Goal: Information Seeking & Learning: Learn about a topic

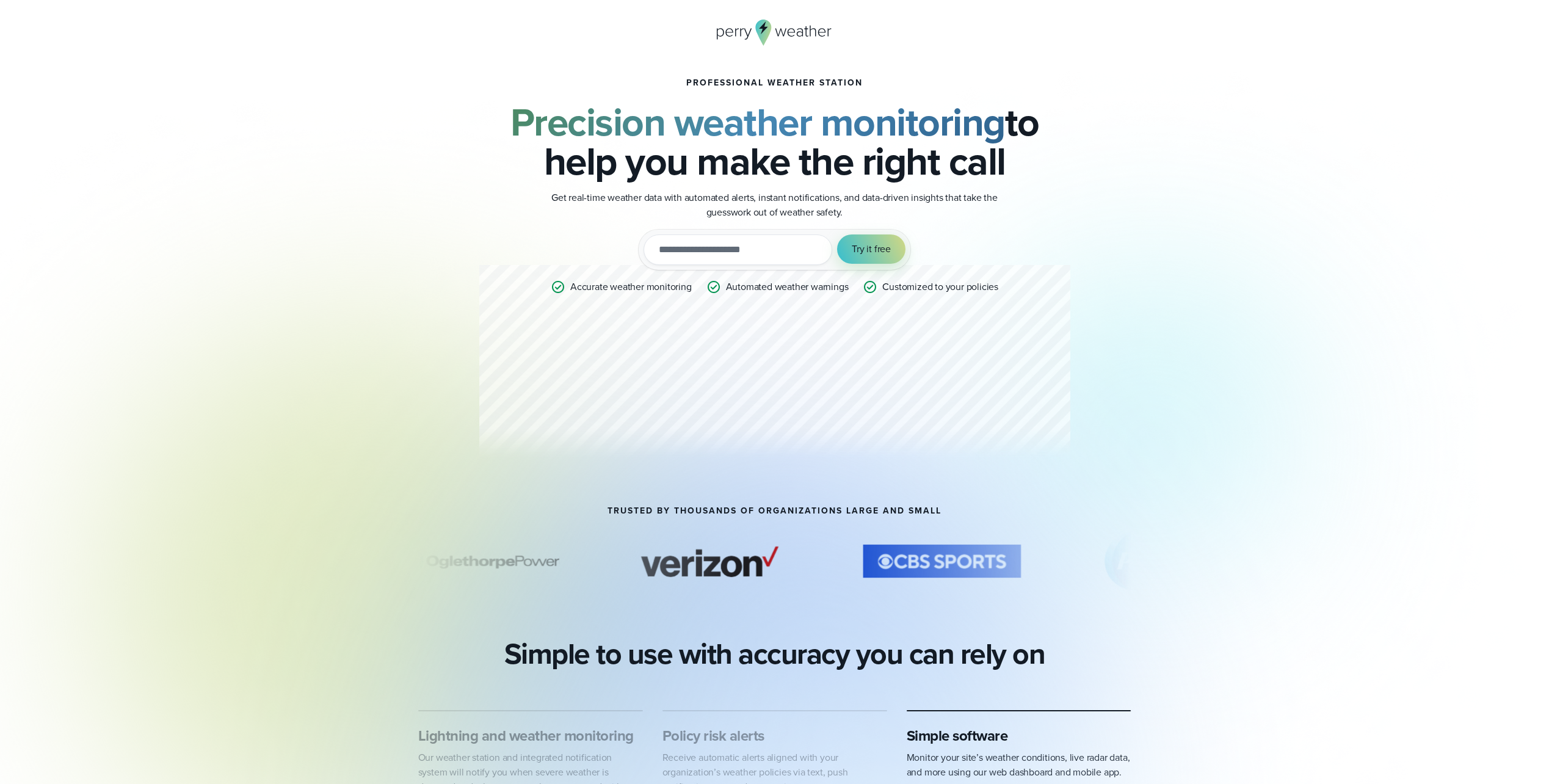
click at [802, 385] on div "Professional Weather Station Precision weather monitoring to help you make the …" at bounding box center [774, 272] width 591 height 389
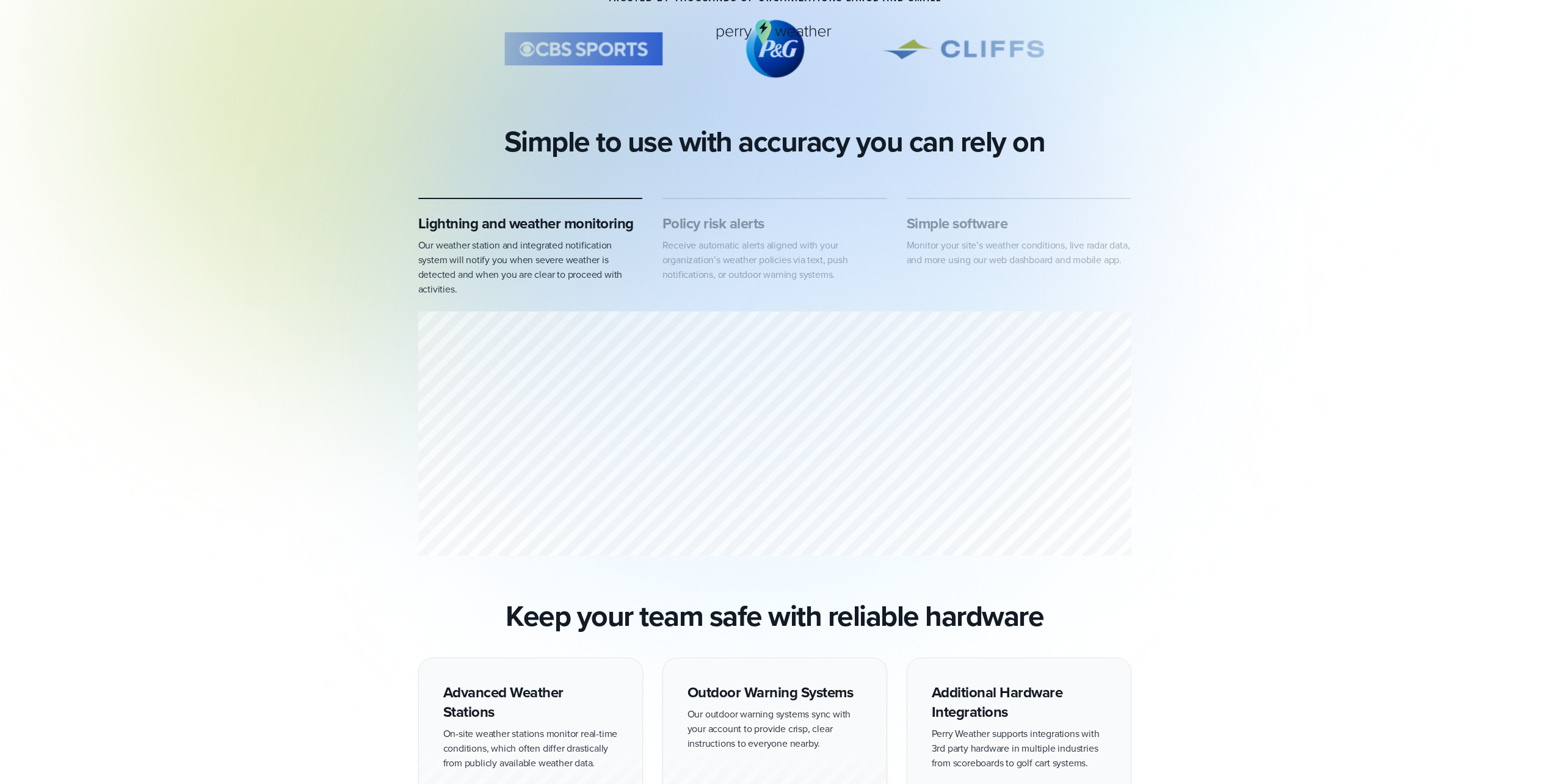
scroll to position [611, 0]
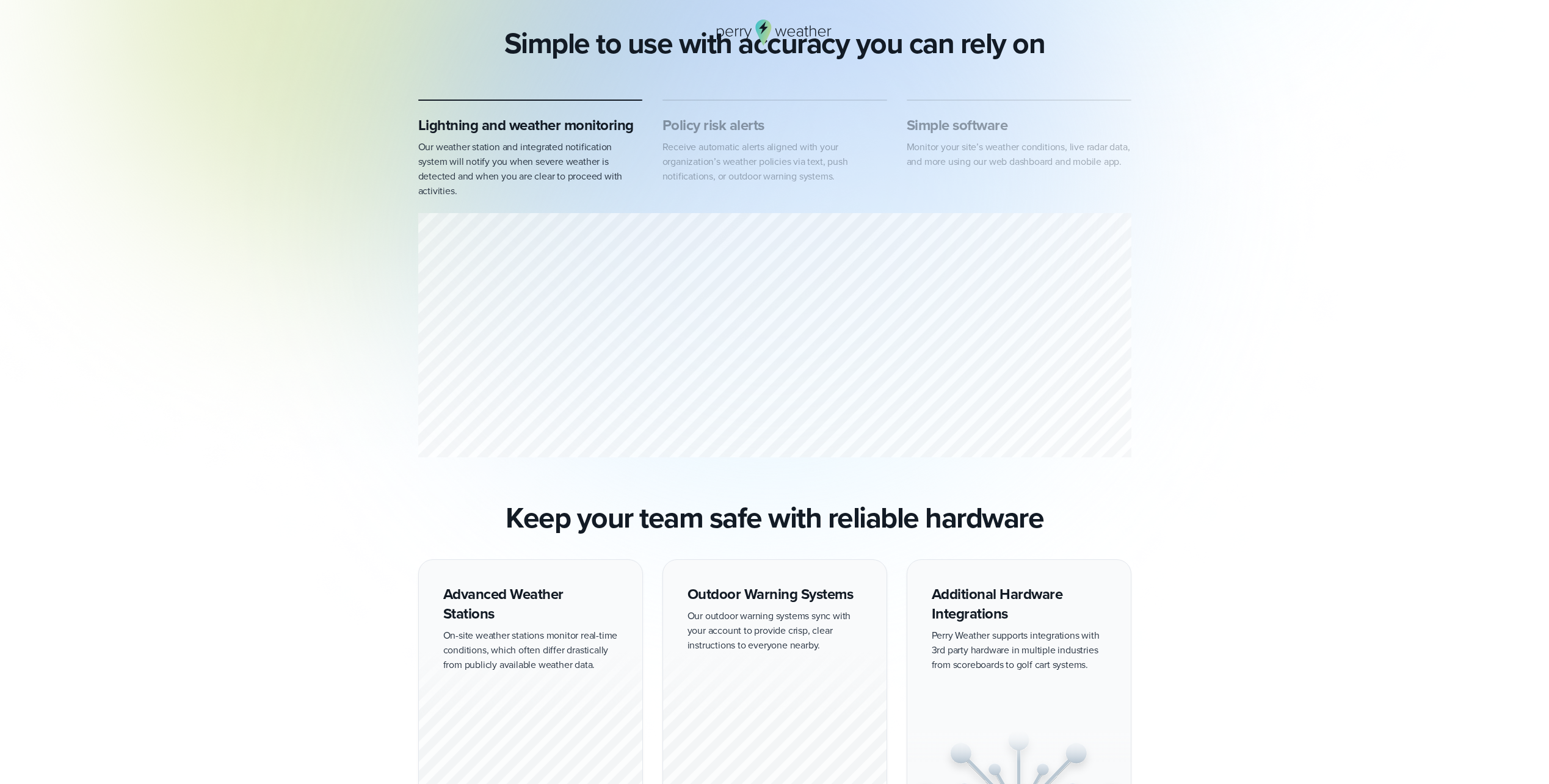
click at [521, 139] on div "Lightning and weather monitoring Our weather station and integrated notificatio…" at bounding box center [530, 157] width 225 height 83
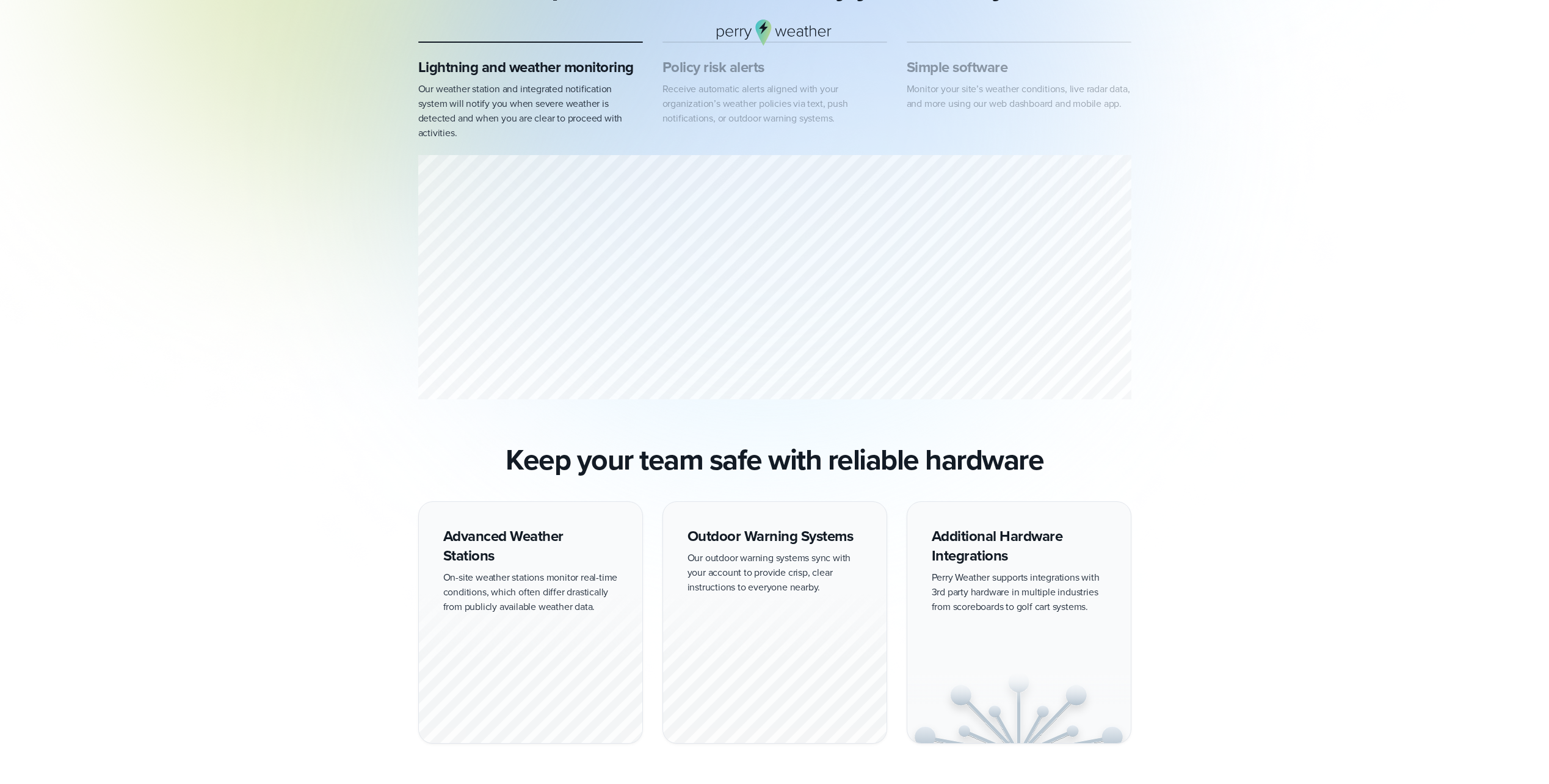
scroll to position [672, 0]
click at [843, 277] on div "1 of 3" at bounding box center [774, 277] width 713 height 249
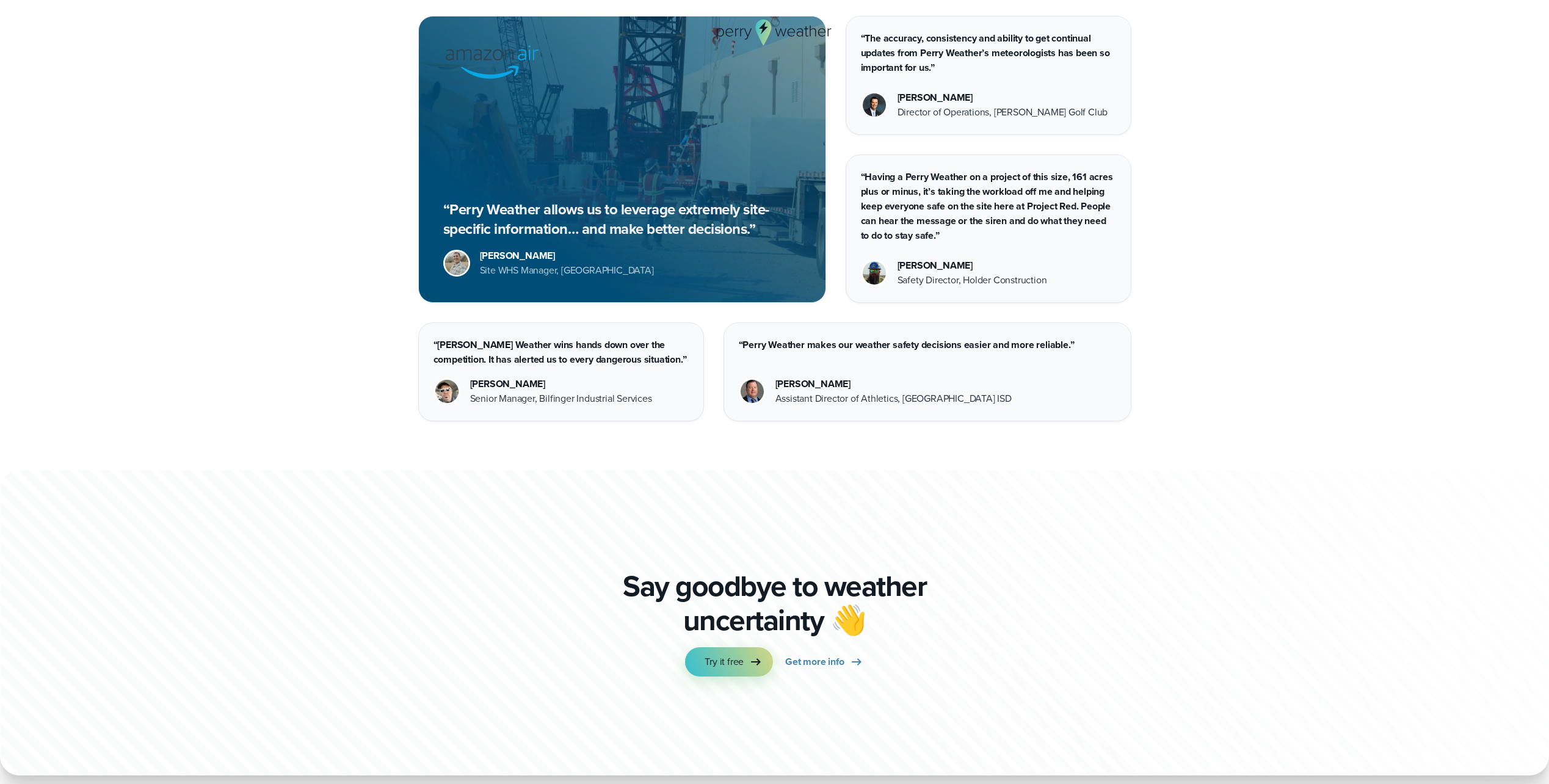
scroll to position [3164, 0]
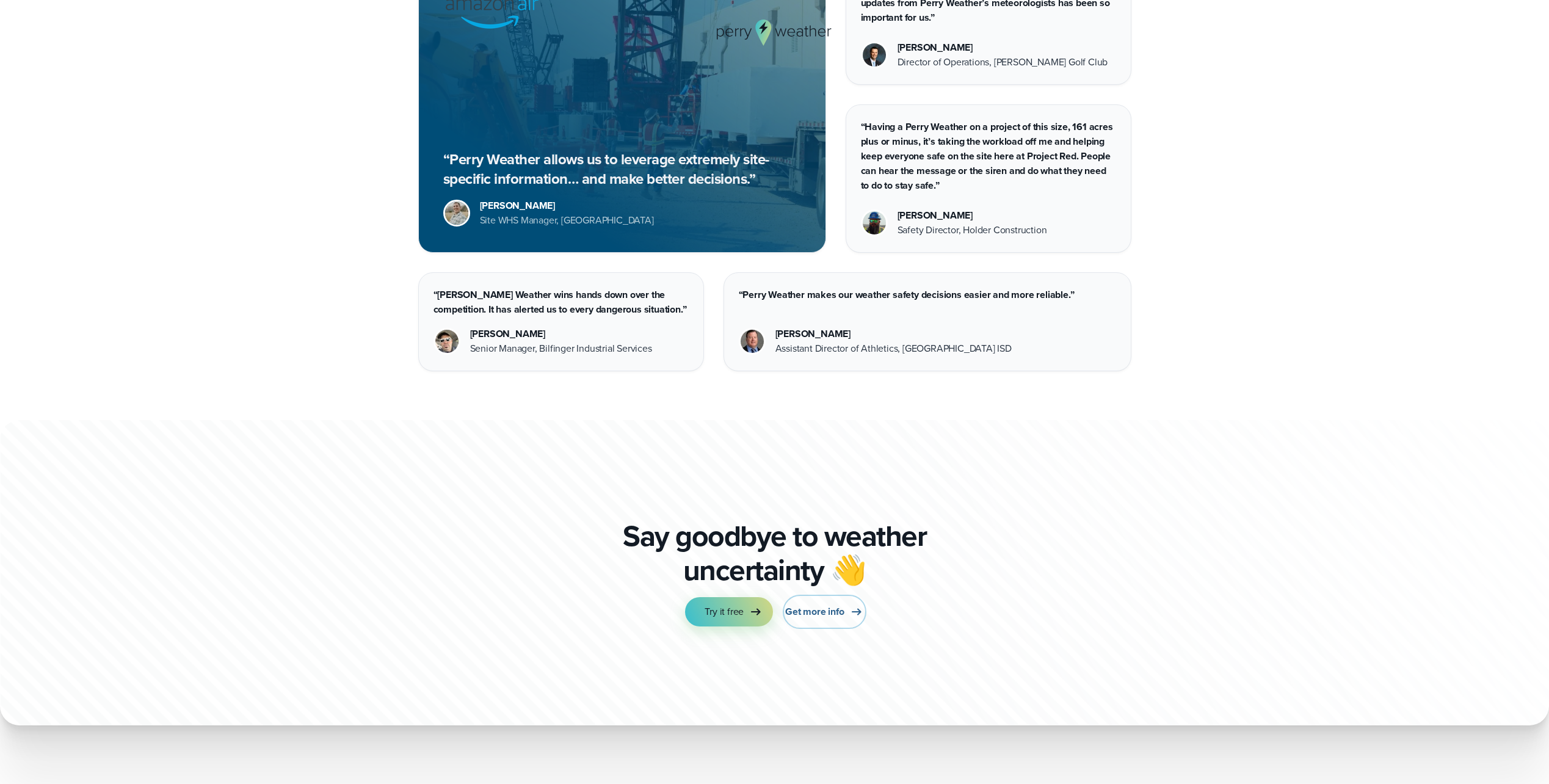
click at [824, 615] on span "Get more info" at bounding box center [814, 611] width 59 height 15
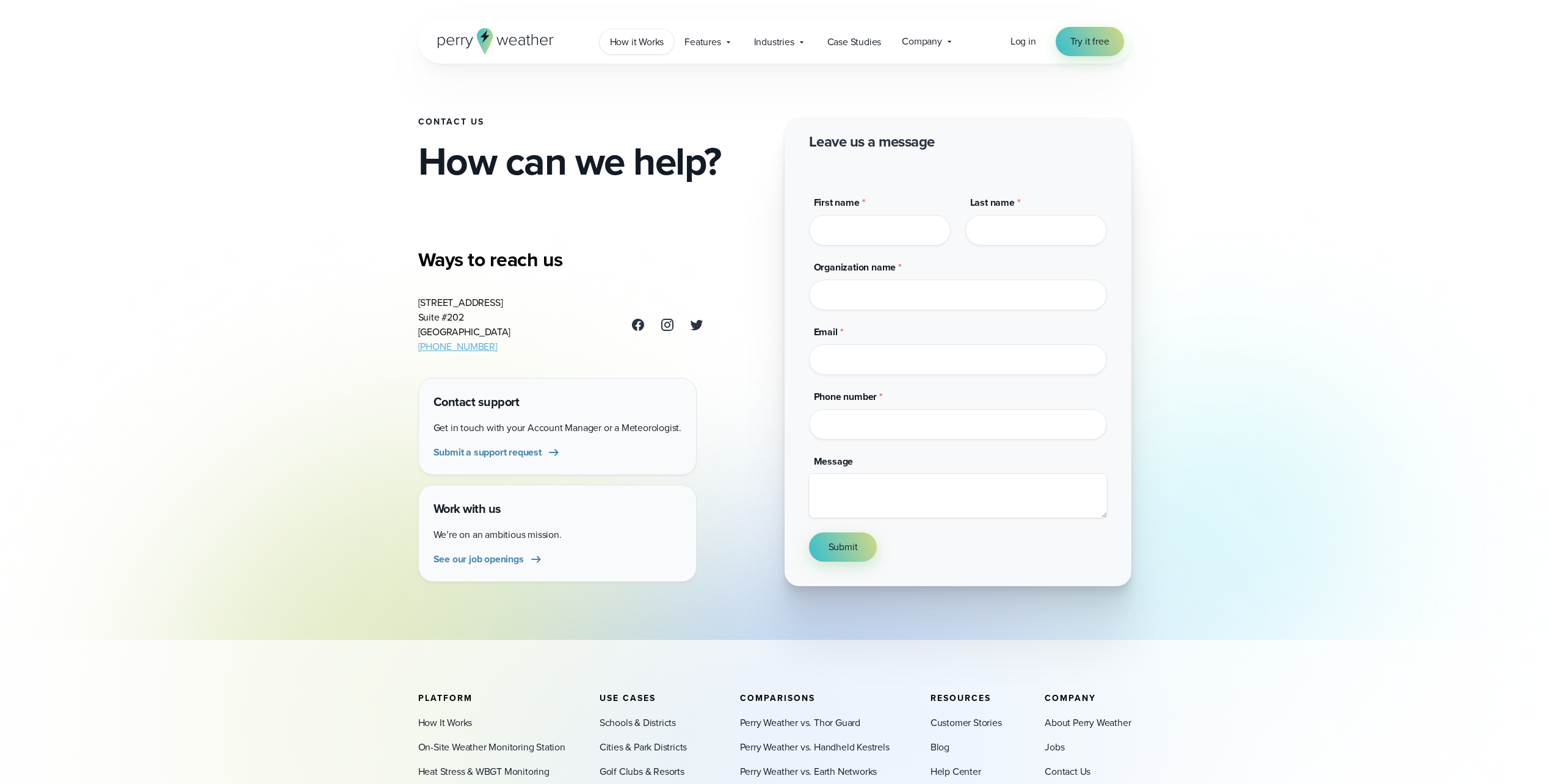
click at [635, 42] on span "How it Works" at bounding box center [637, 42] width 54 height 15
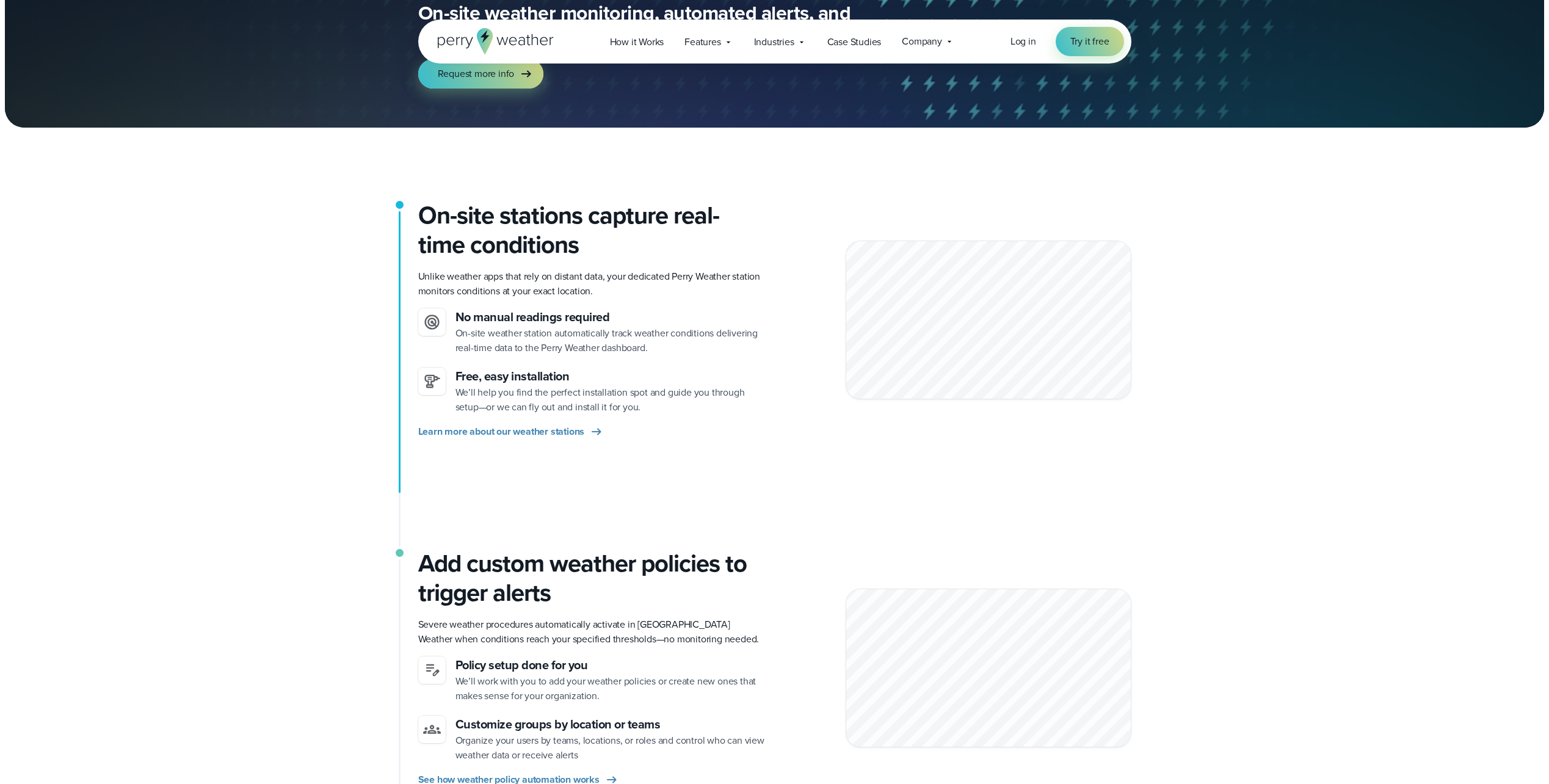
scroll to position [183, 0]
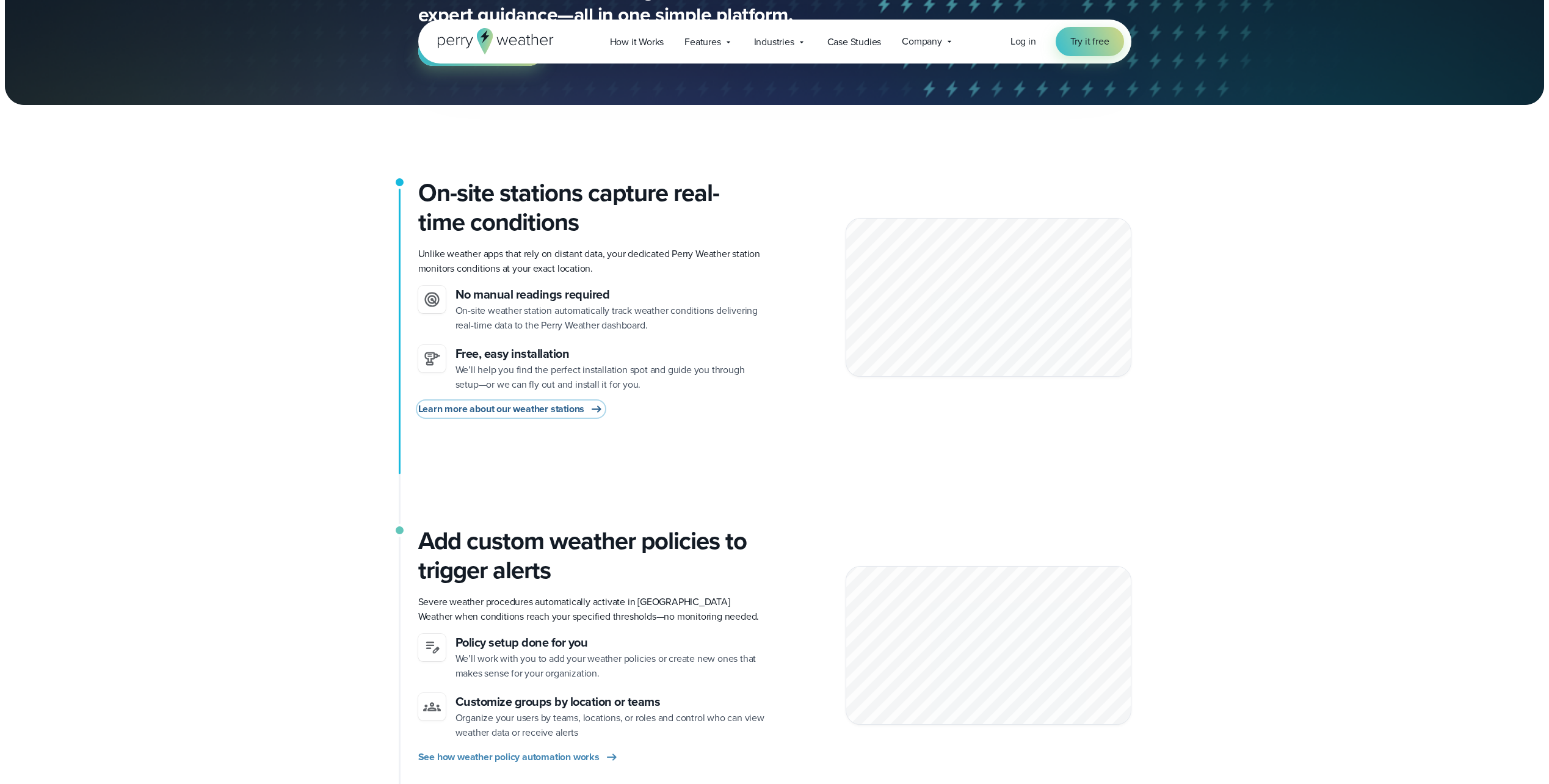
click at [527, 406] on span "Learn more about our weather stations" at bounding box center [501, 409] width 166 height 15
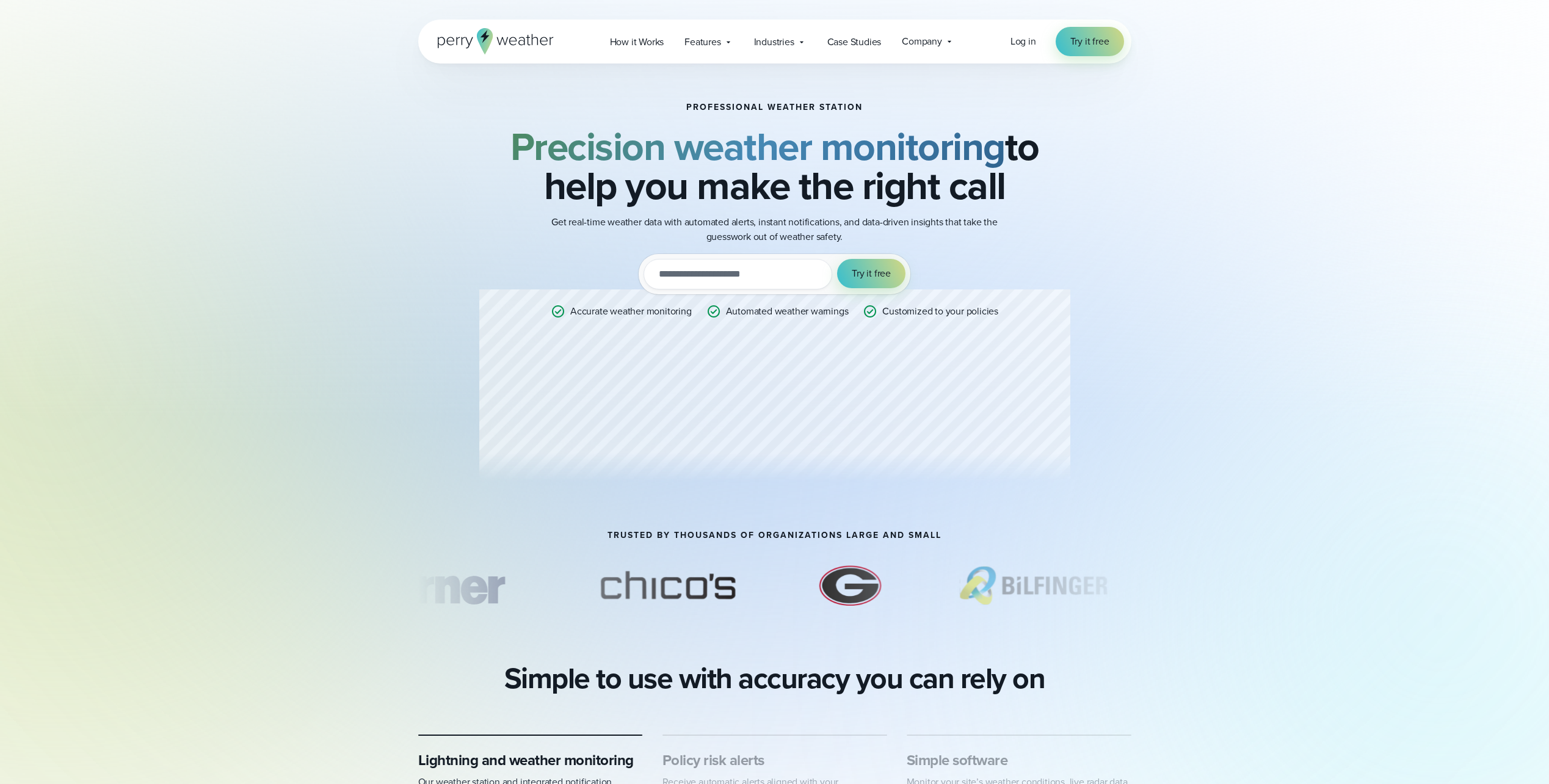
click at [786, 404] on div "Professional Weather Station Precision weather monitoring to help you make the …" at bounding box center [774, 297] width 591 height 389
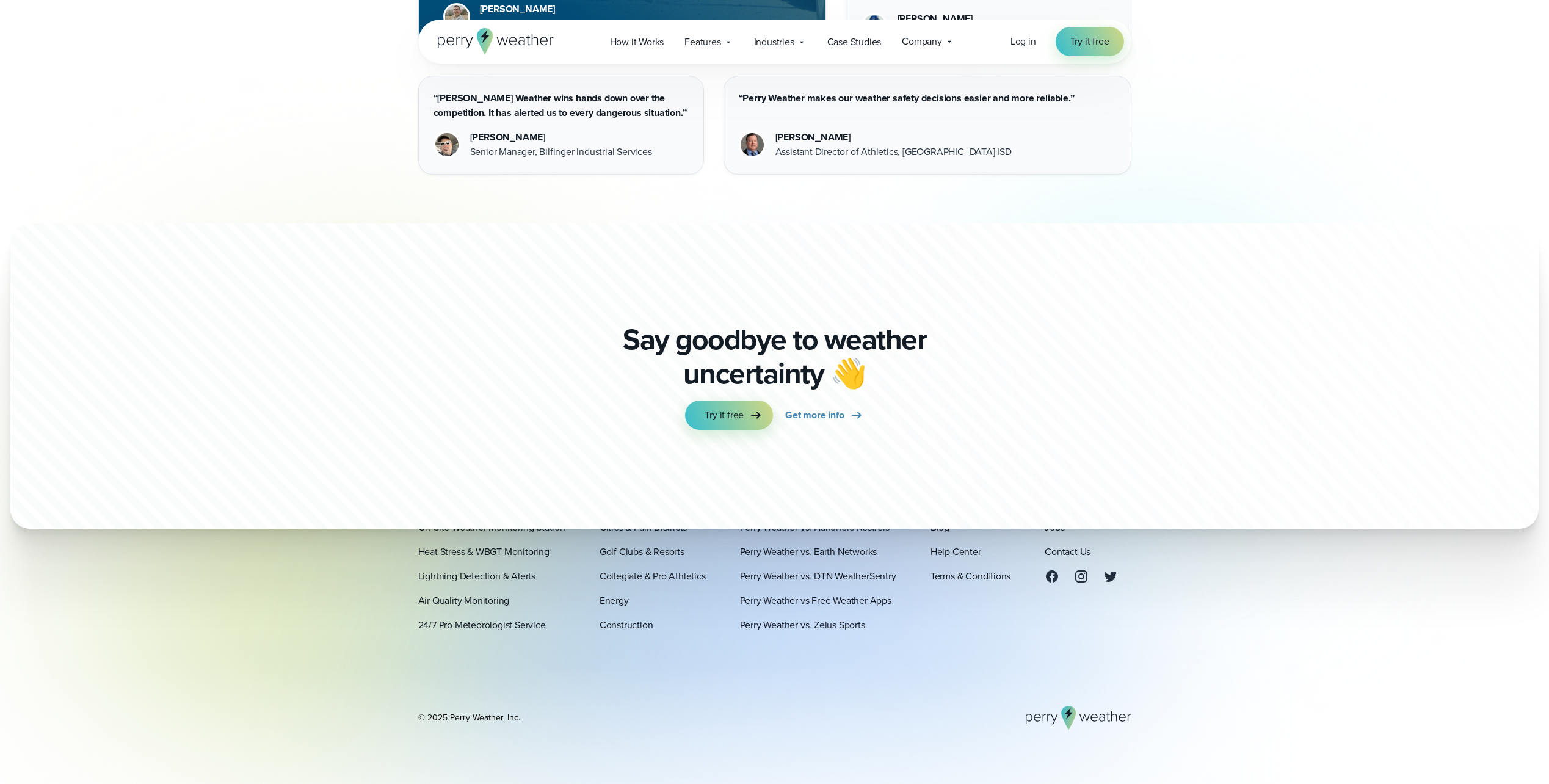
scroll to position [3528, 0]
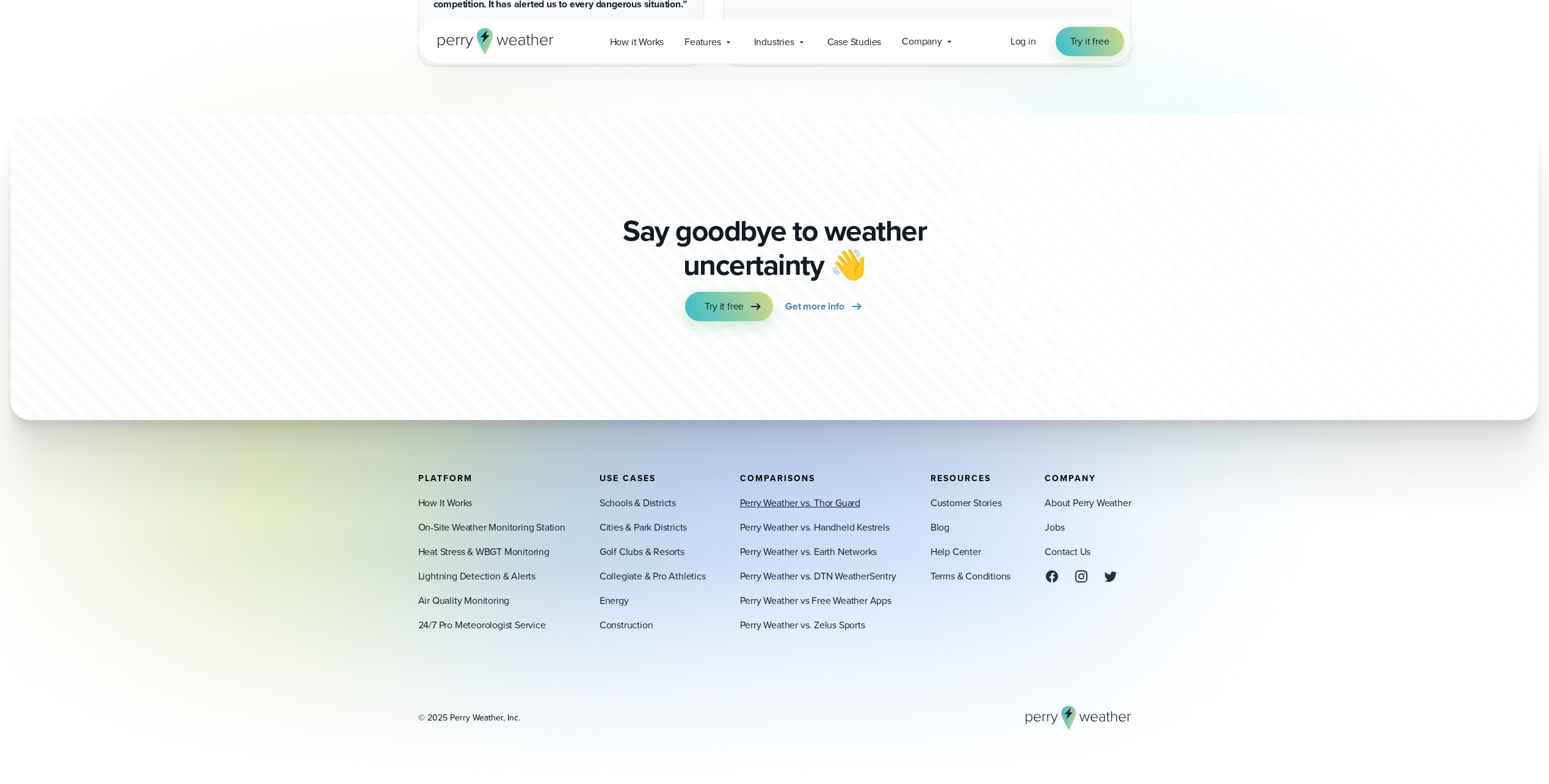
click at [798, 505] on link "Perry Weather vs. Thor Guard" at bounding box center [800, 503] width 120 height 15
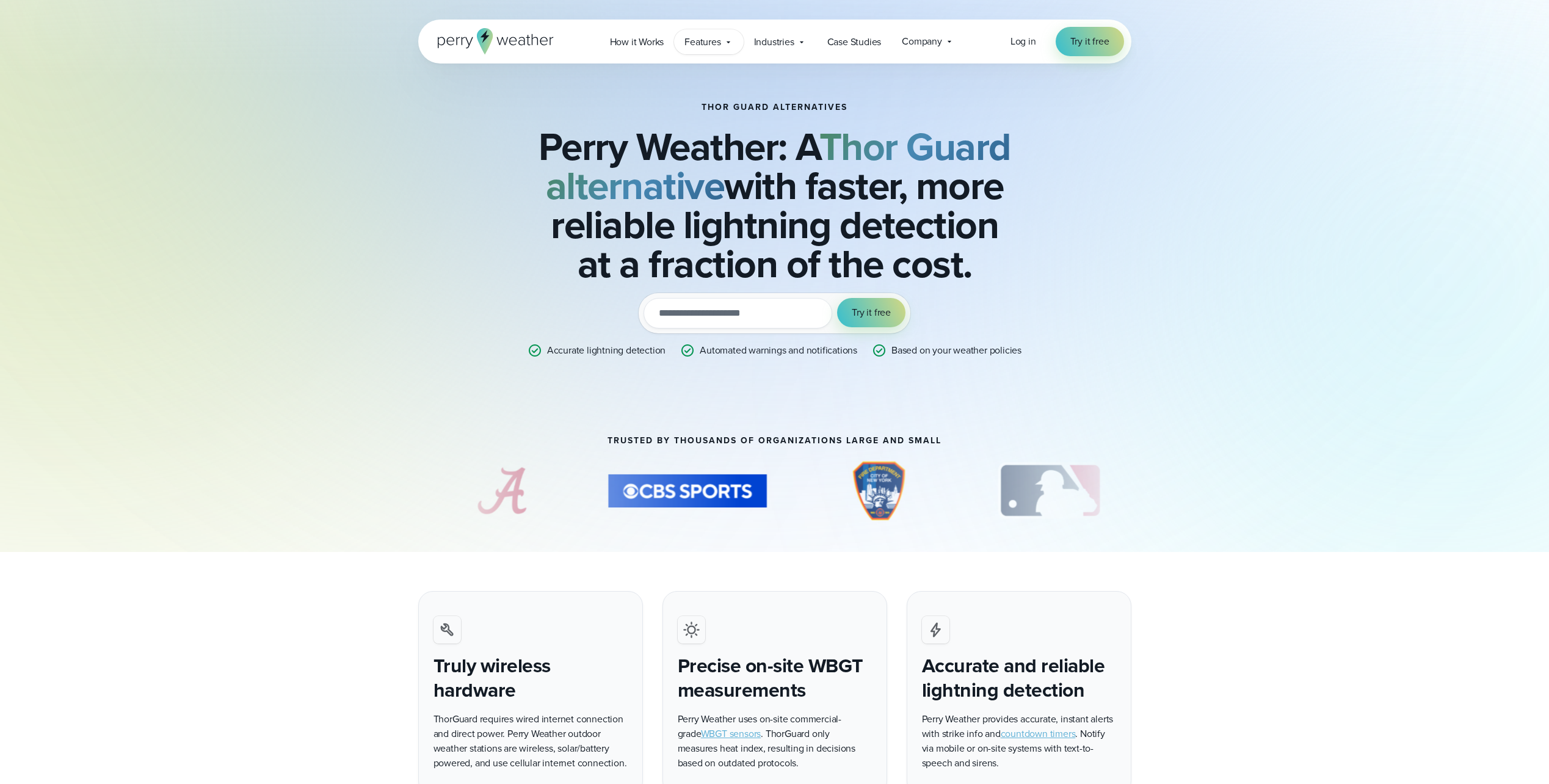
click at [718, 43] on span "Features" at bounding box center [702, 42] width 36 height 15
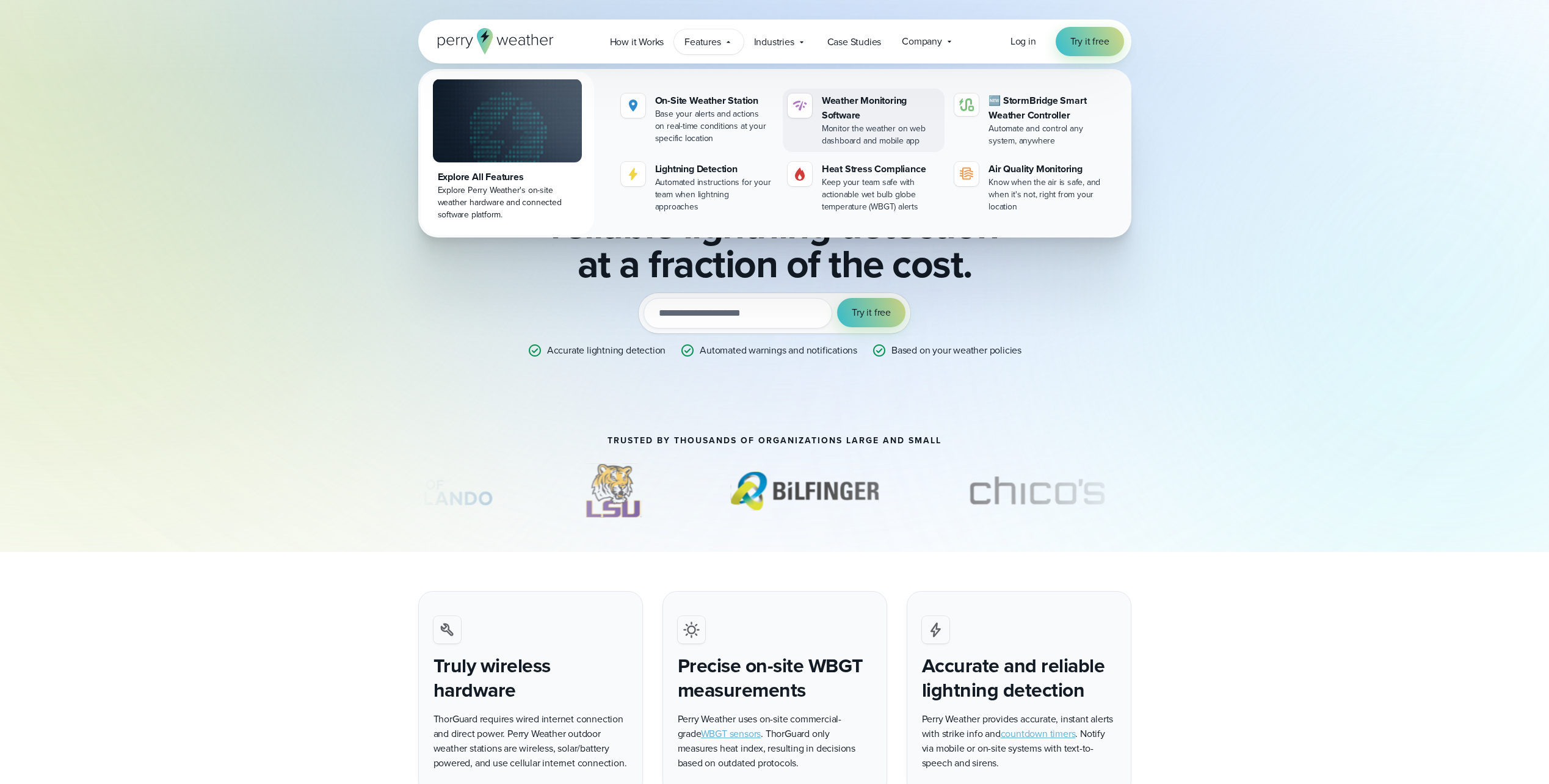
click at [852, 115] on div "Weather Monitoring Software" at bounding box center [881, 108] width 118 height 29
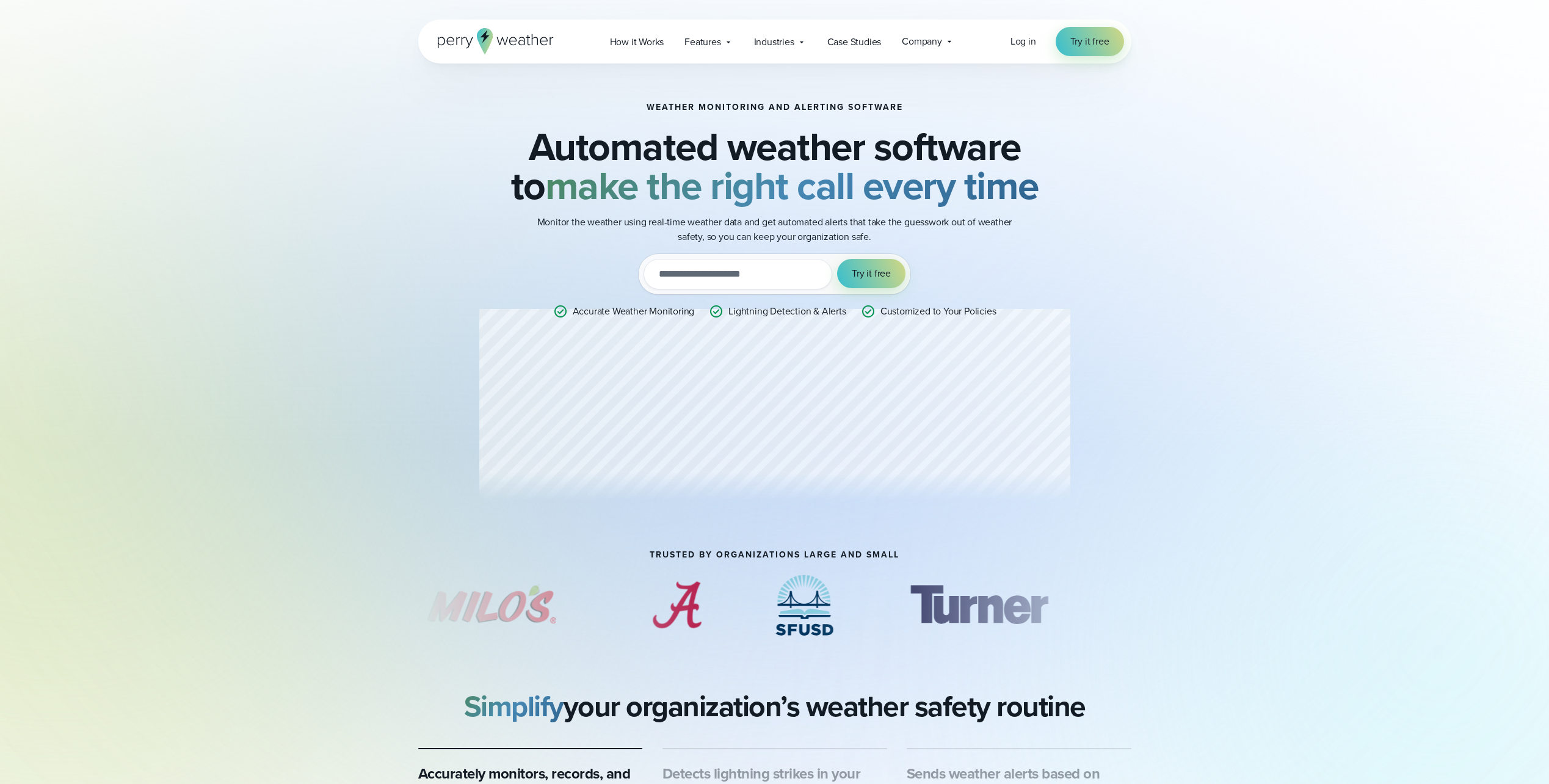
click at [846, 401] on div "Weather Monitoring and Alerting Software Automated weather software to make the…" at bounding box center [774, 307] width 591 height 408
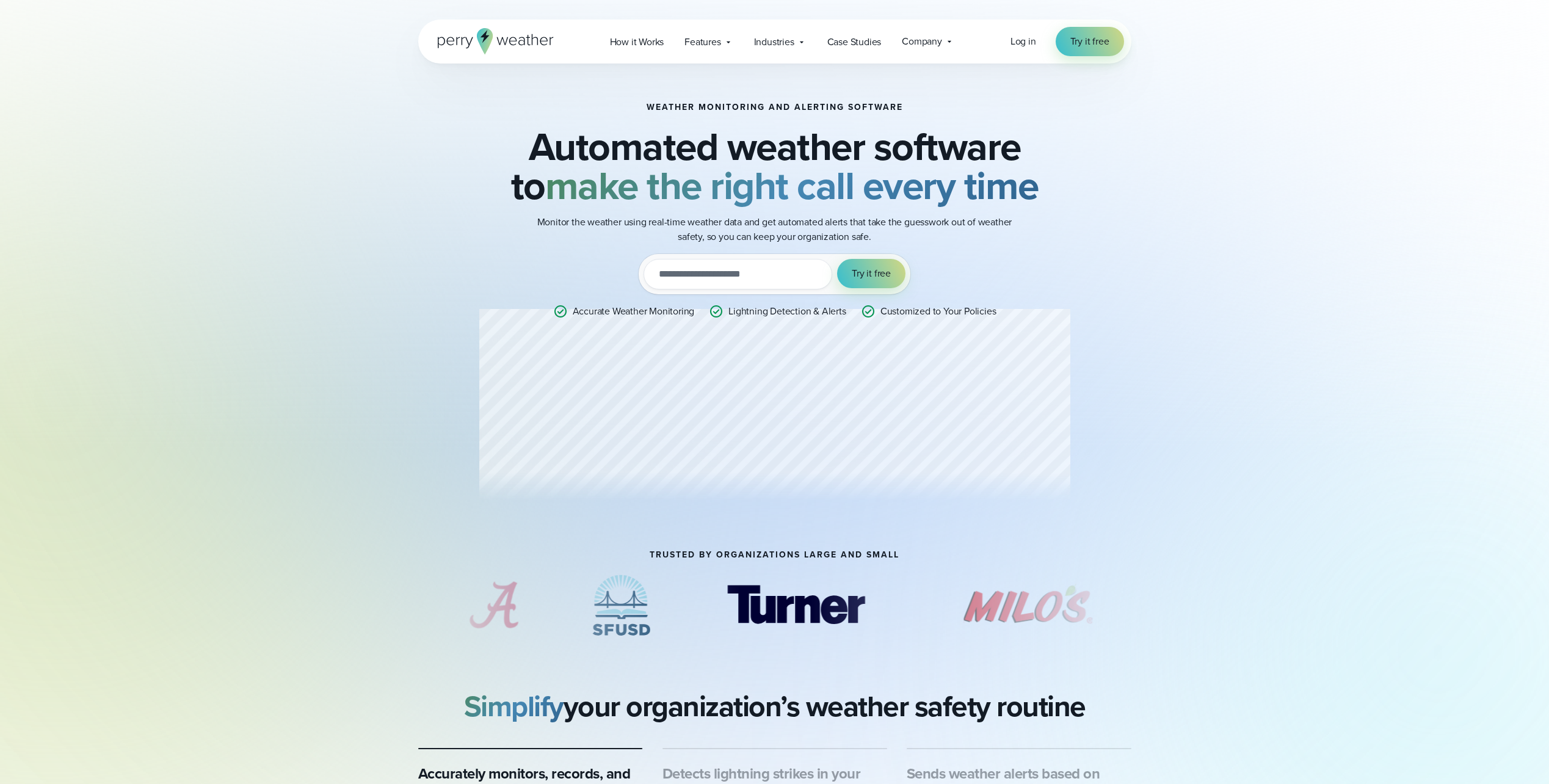
click at [737, 312] on p "Lightning Detection & Alerts" at bounding box center [788, 311] width 117 height 15
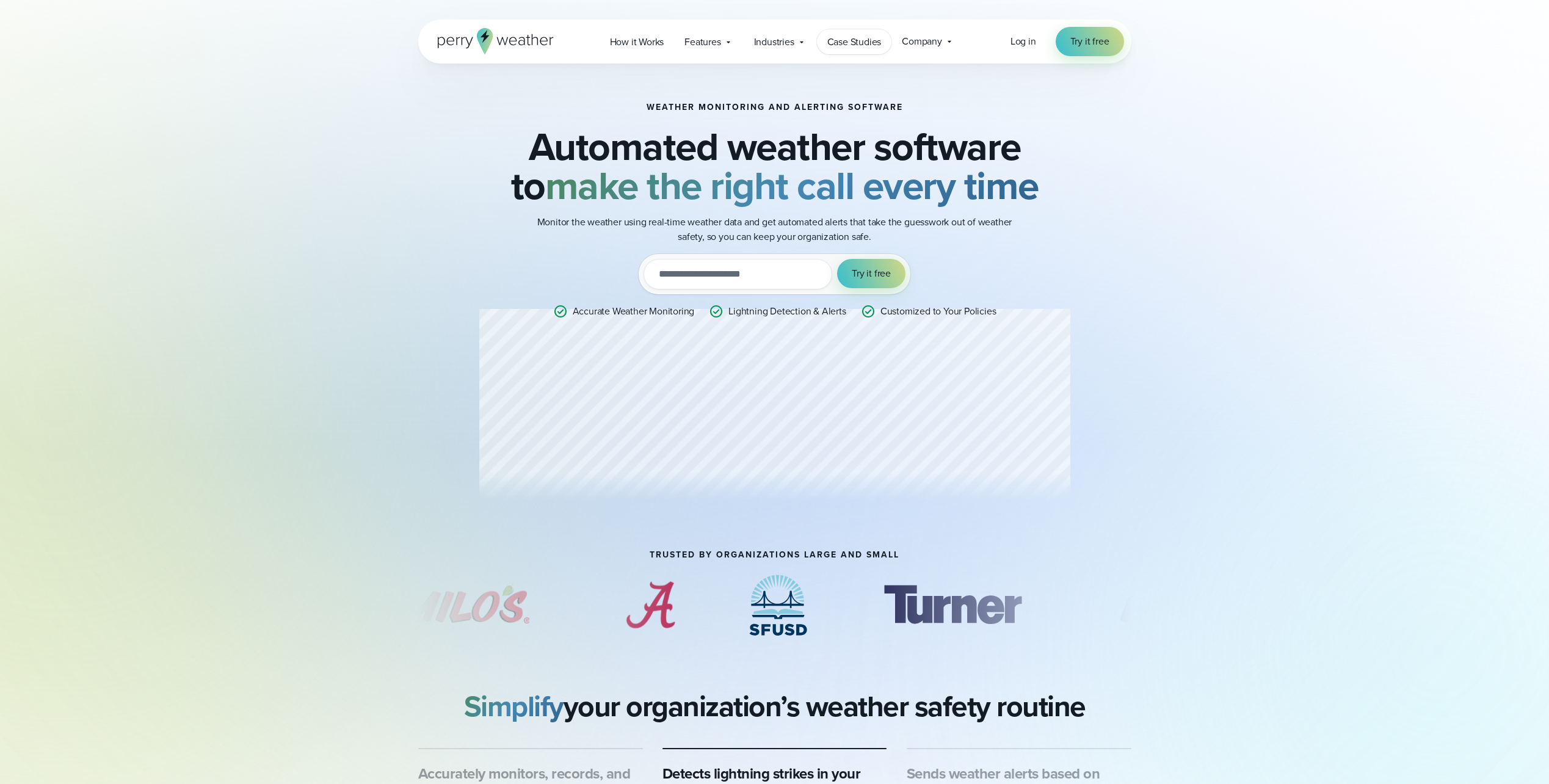
click at [870, 40] on span "Case Studies" at bounding box center [854, 42] width 54 height 15
